Goal: Transaction & Acquisition: Purchase product/service

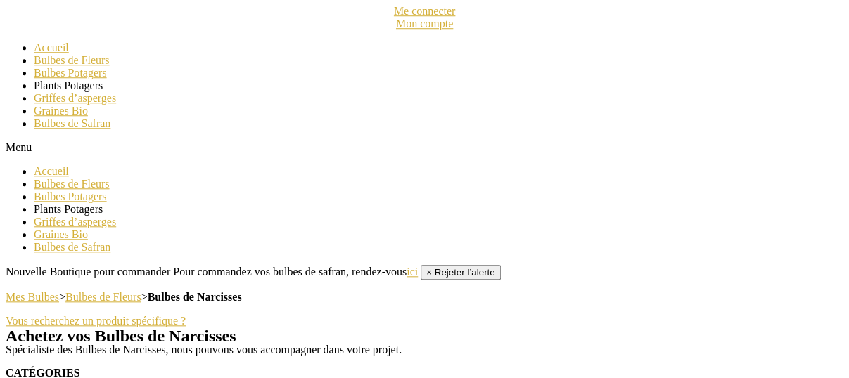
scroll to position [633, 0]
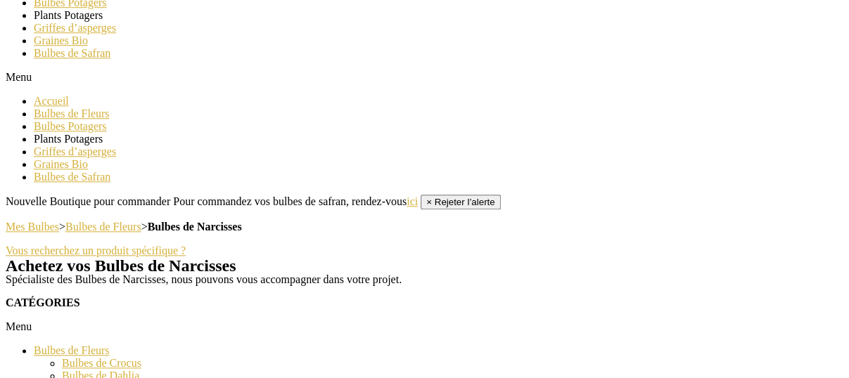
click at [132, 271] on h1 "Achetez vos Bulbes de Narcisses" at bounding box center [425, 265] width 838 height 17
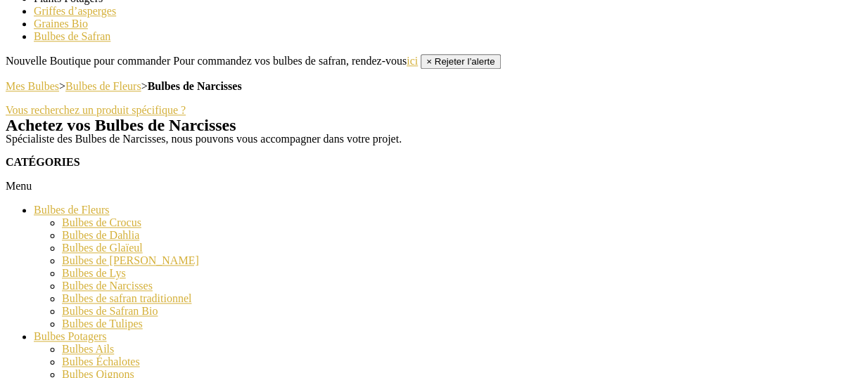
click at [87, 289] on link "Bulbes de Narcisses" at bounding box center [107, 286] width 91 height 12
